Goal: Check status: Check status

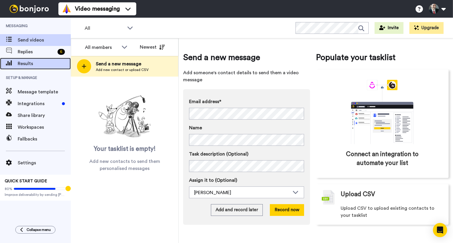
click at [24, 61] on span "Results" at bounding box center [44, 63] width 53 height 7
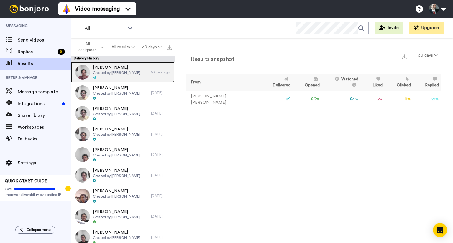
click at [124, 73] on span "Created by [PERSON_NAME]" at bounding box center [116, 72] width 47 height 5
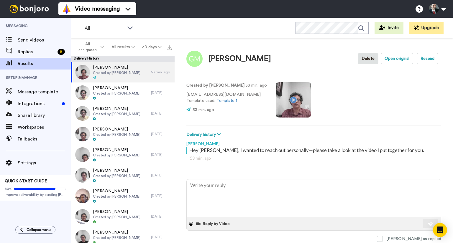
scroll to position [16, 0]
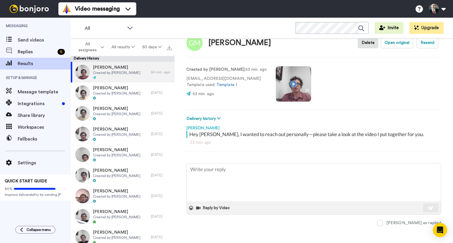
click at [287, 83] on video at bounding box center [293, 83] width 35 height 35
type textarea "x"
